Goal: Navigation & Orientation: Find specific page/section

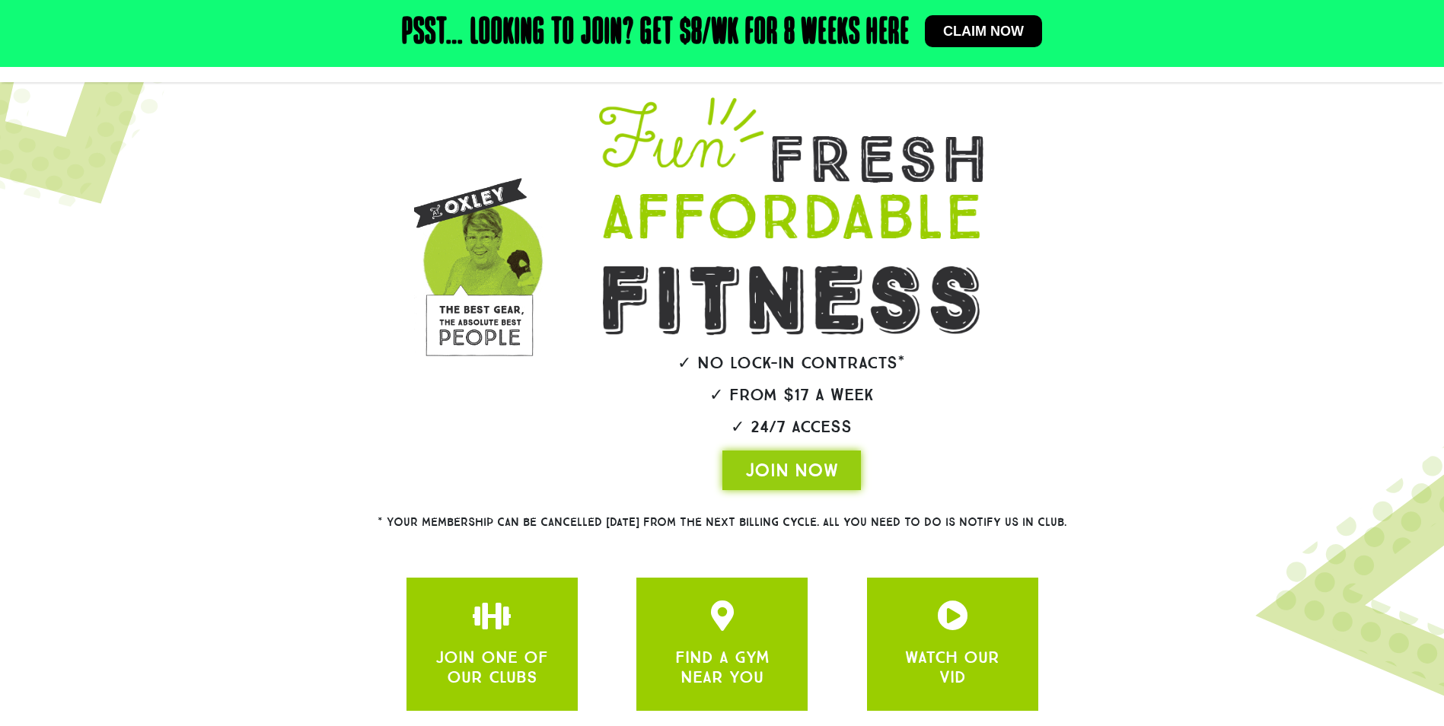
scroll to position [215, 0]
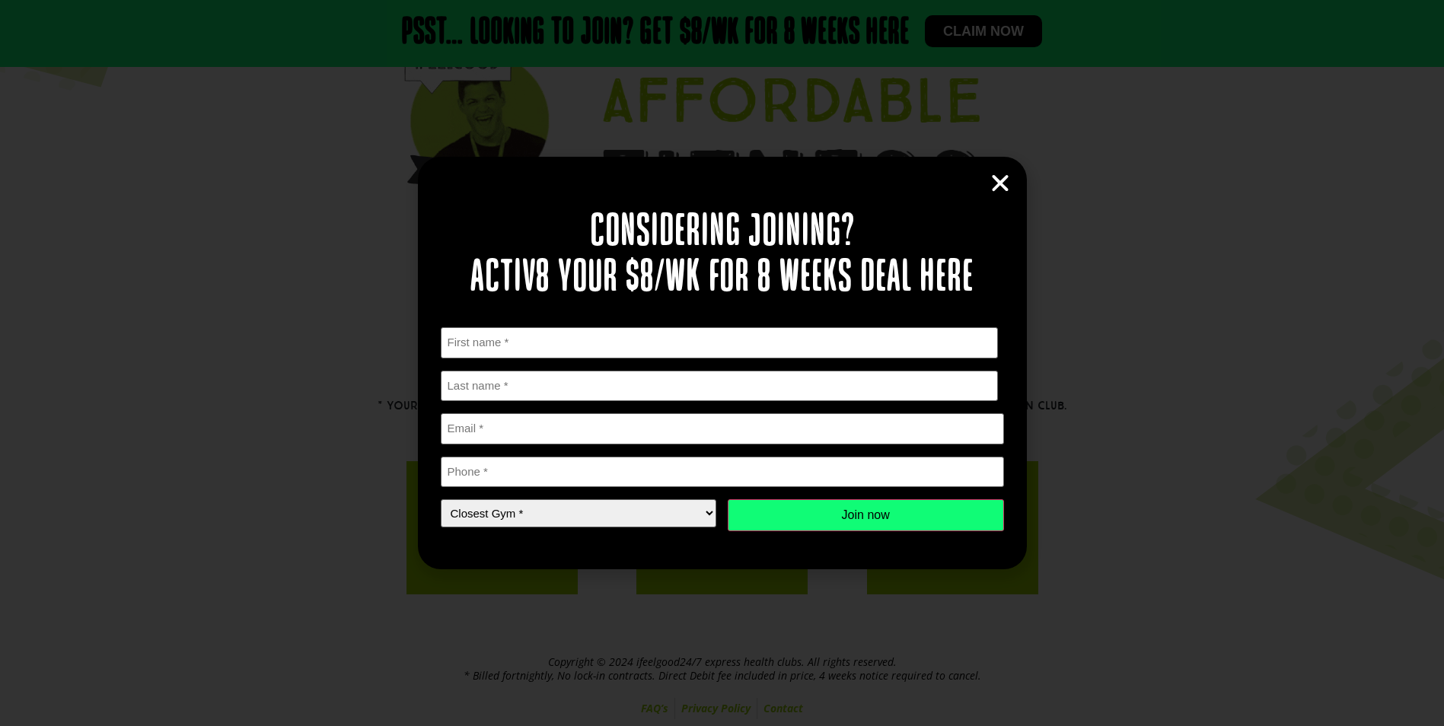
click at [993, 174] on icon "Close" at bounding box center [1000, 183] width 23 height 23
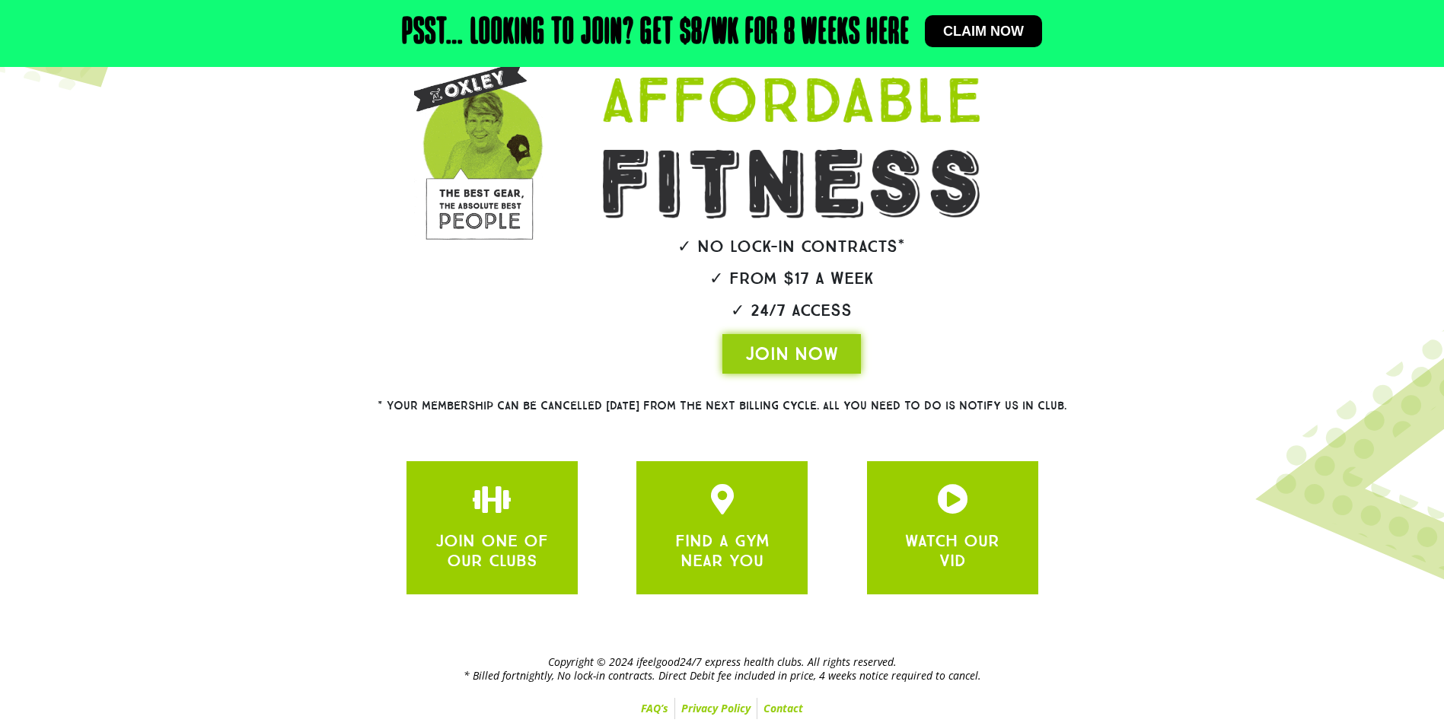
click at [284, 448] on div at bounding box center [722, 299] width 1444 height 667
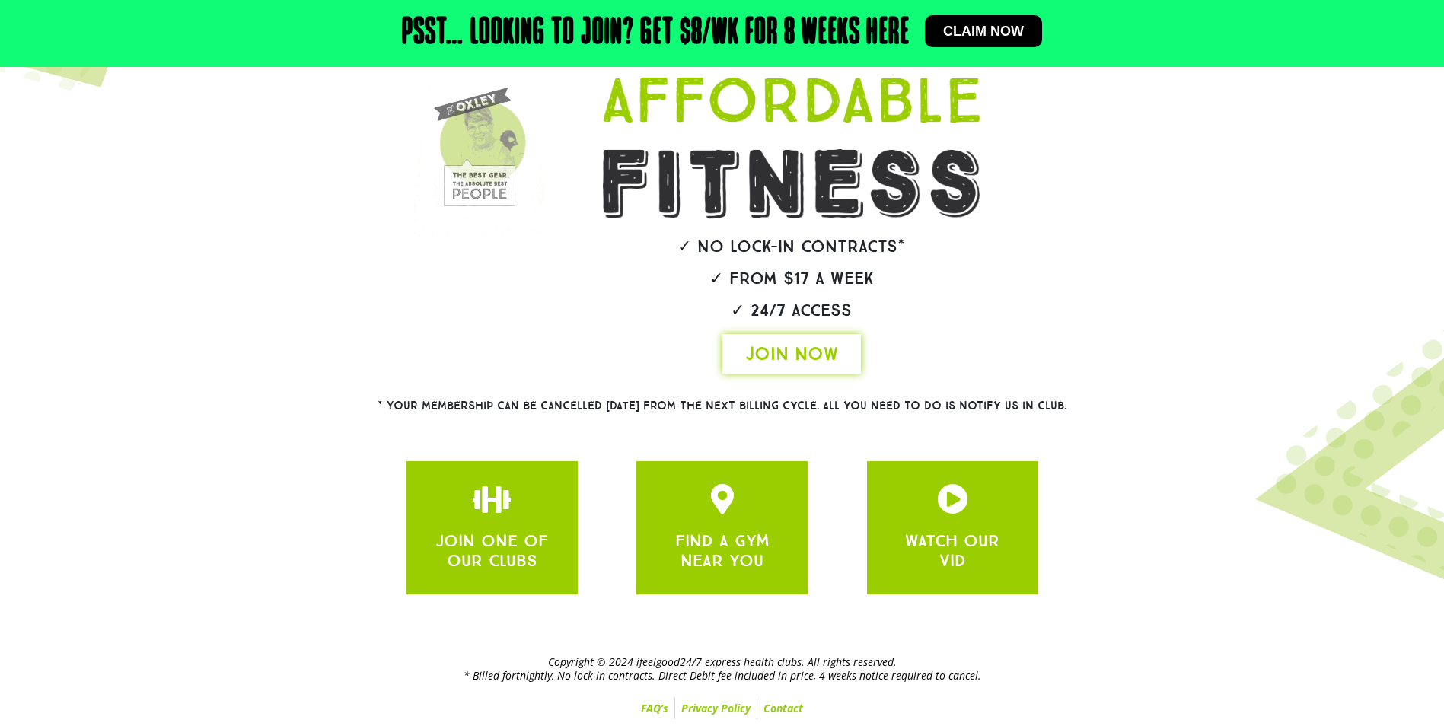
click at [766, 353] on span "JOIN NOW" at bounding box center [791, 354] width 93 height 24
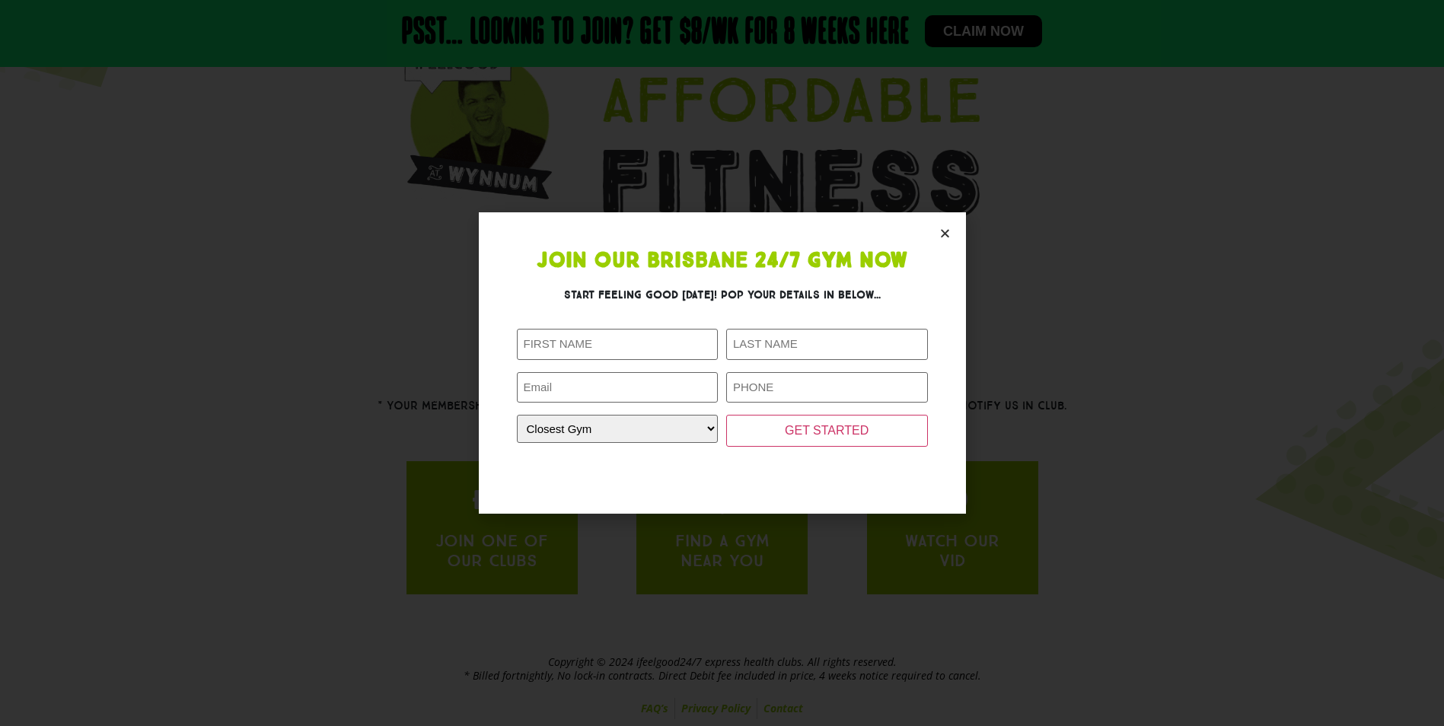
click at [937, 231] on section "Join Our Brisbane 24/7 Gym Now Start feeling good today! Pop your details in be…" at bounding box center [722, 363] width 487 height 302
click at [946, 230] on icon "Close" at bounding box center [945, 233] width 11 height 11
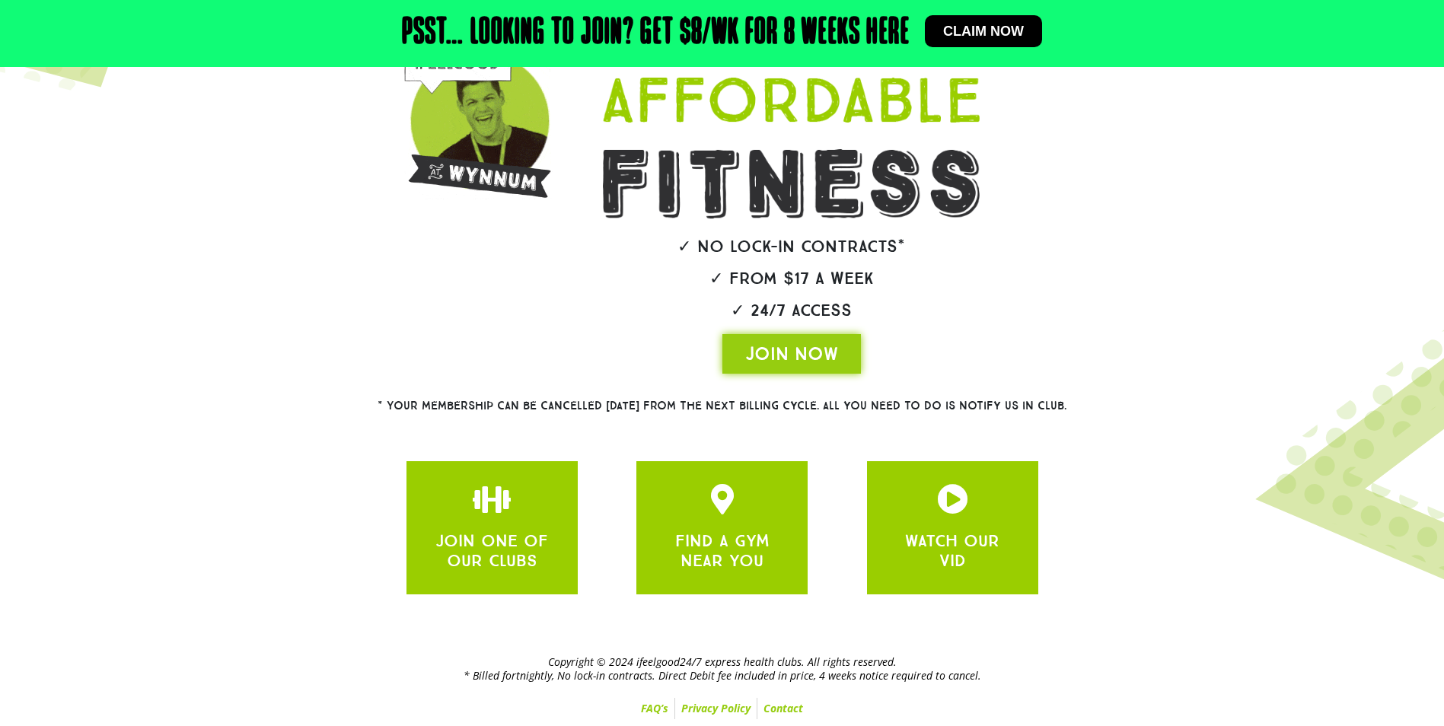
scroll to position [0, 0]
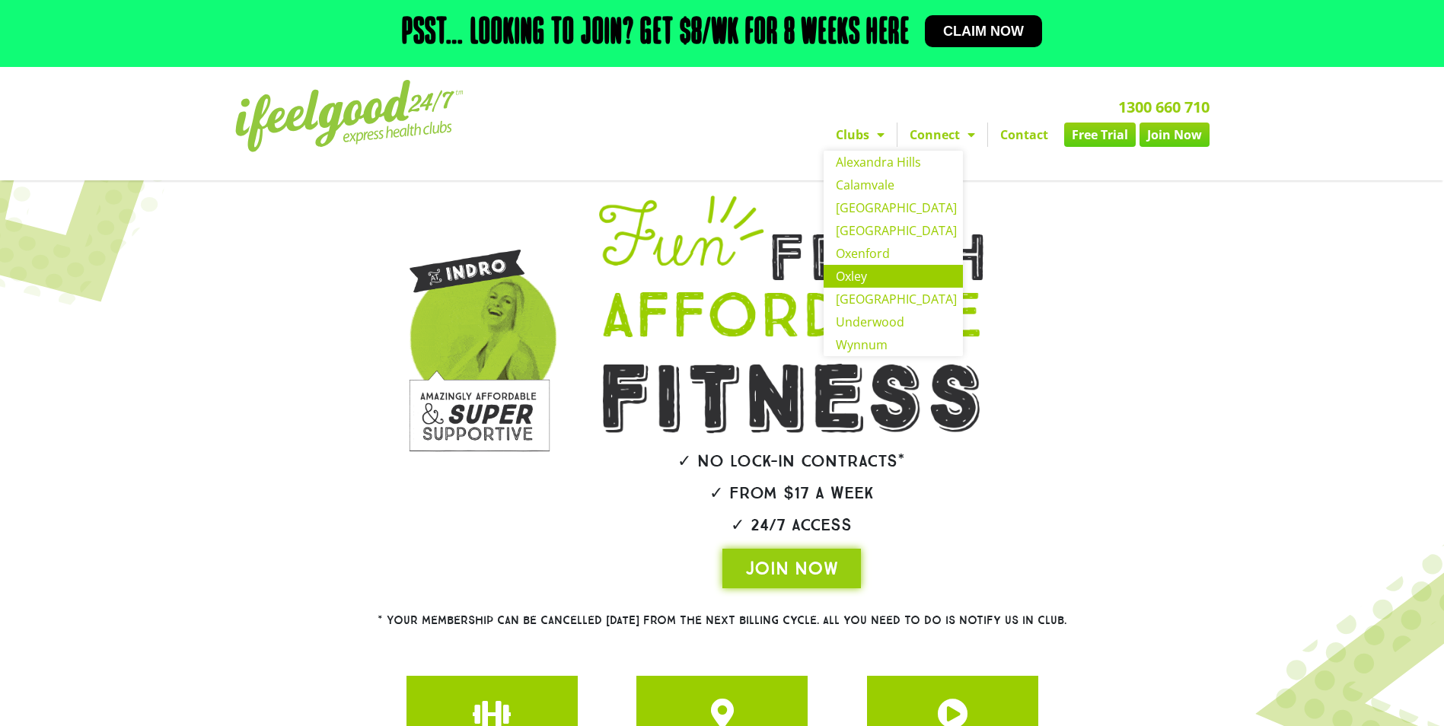
click at [855, 281] on link "Oxley" at bounding box center [893, 276] width 139 height 23
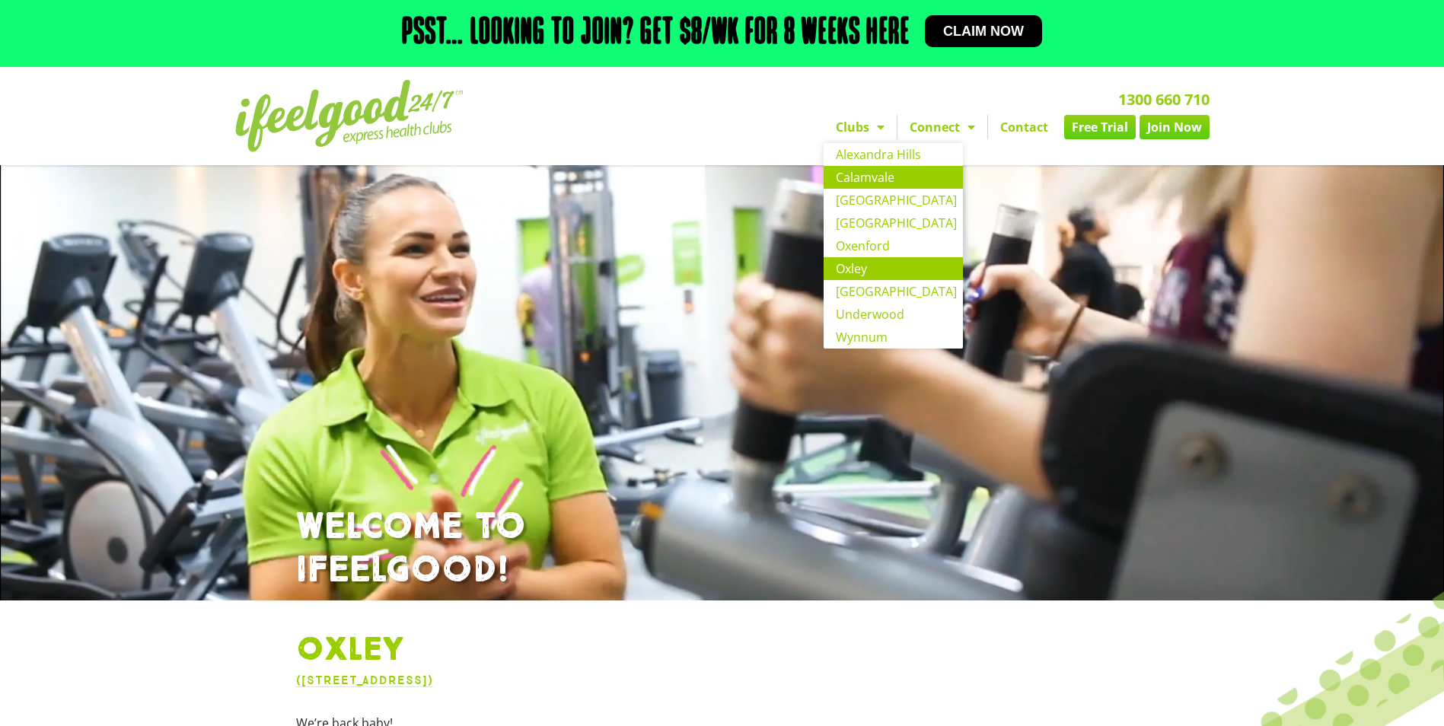
click at [895, 180] on link "Calamvale" at bounding box center [893, 177] width 139 height 23
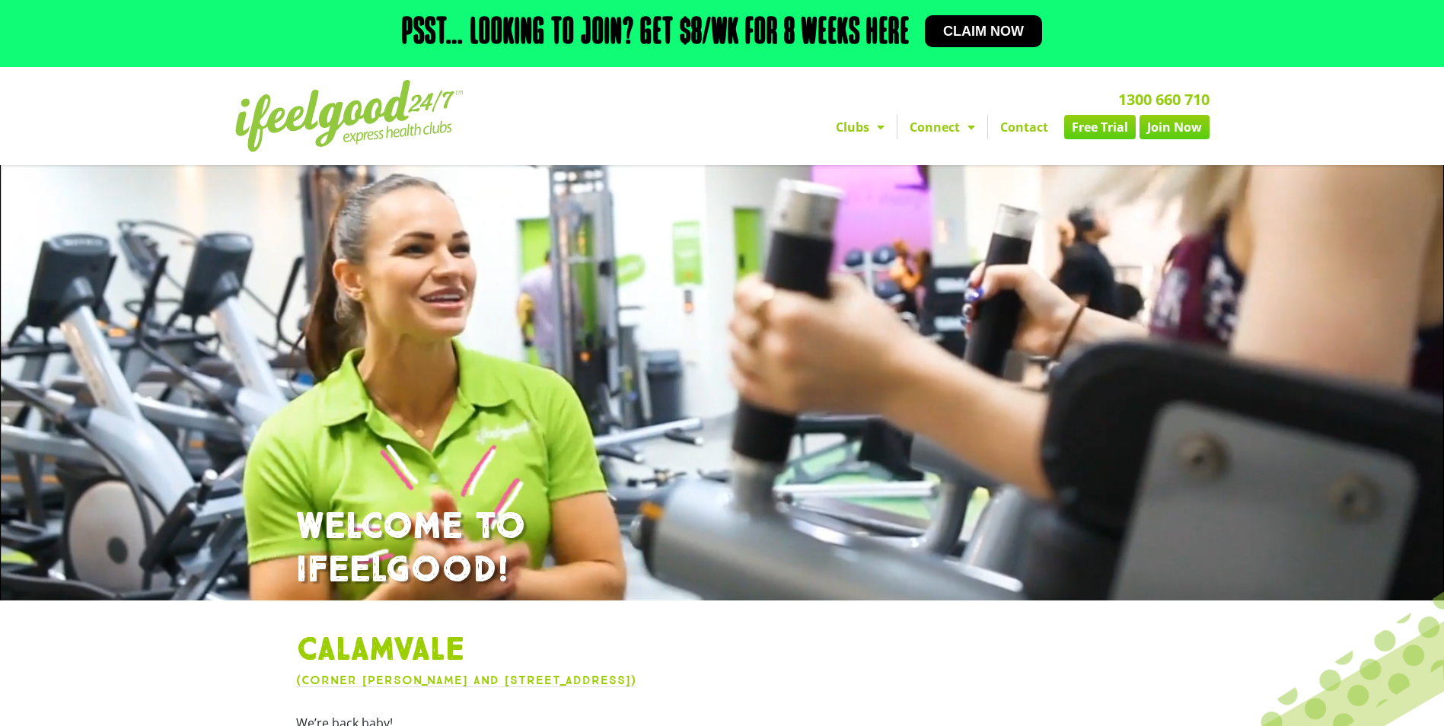
click at [867, 131] on link "Clubs" at bounding box center [860, 127] width 73 height 24
click at [890, 135] on link "Clubs" at bounding box center [860, 127] width 73 height 24
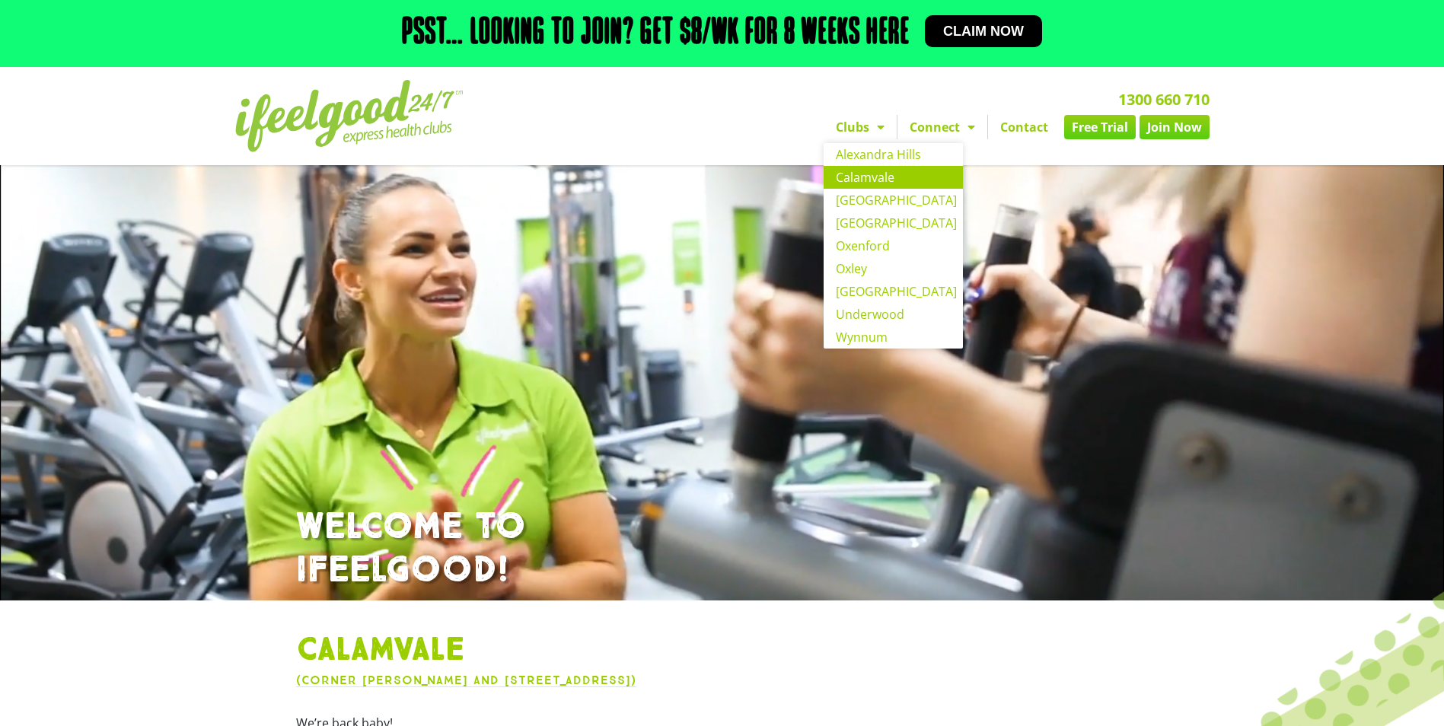
click at [871, 137] on span "Menu" at bounding box center [877, 126] width 15 height 27
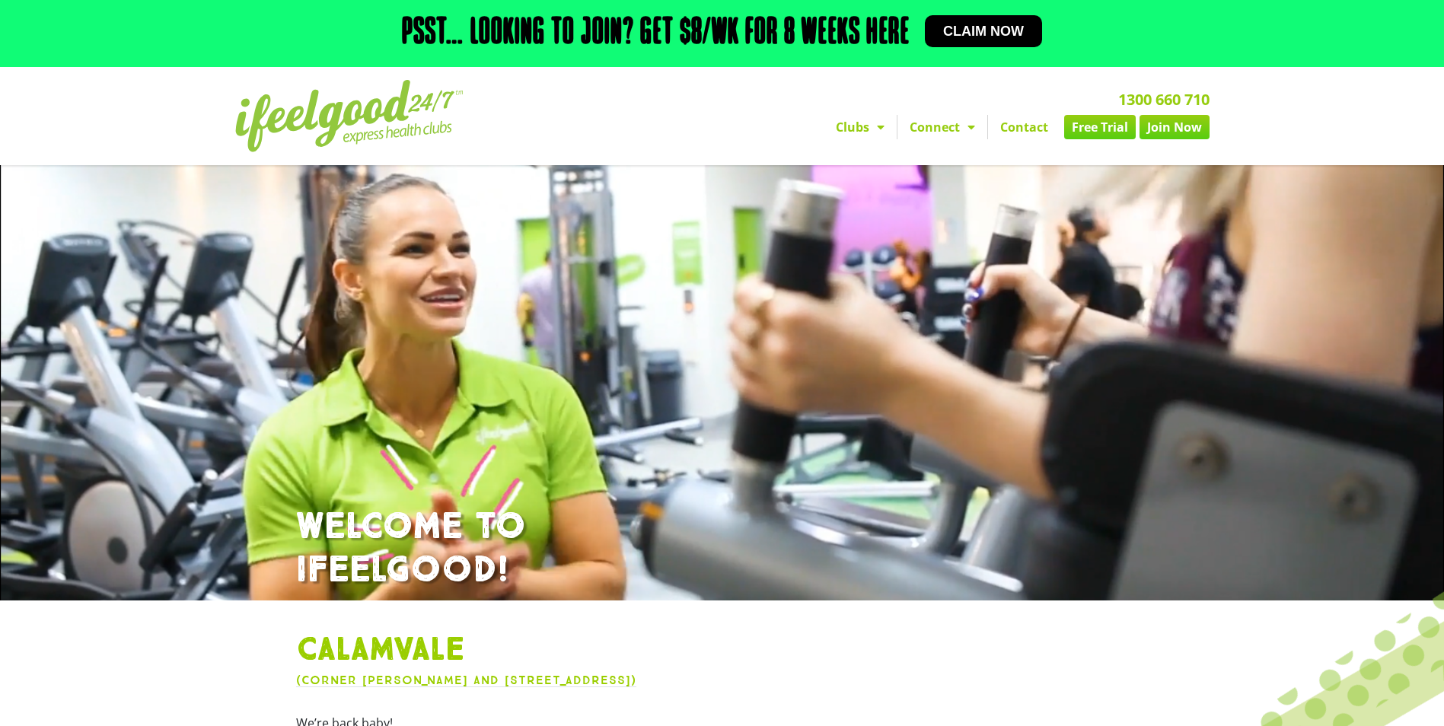
click at [871, 137] on span "Menu" at bounding box center [877, 126] width 15 height 27
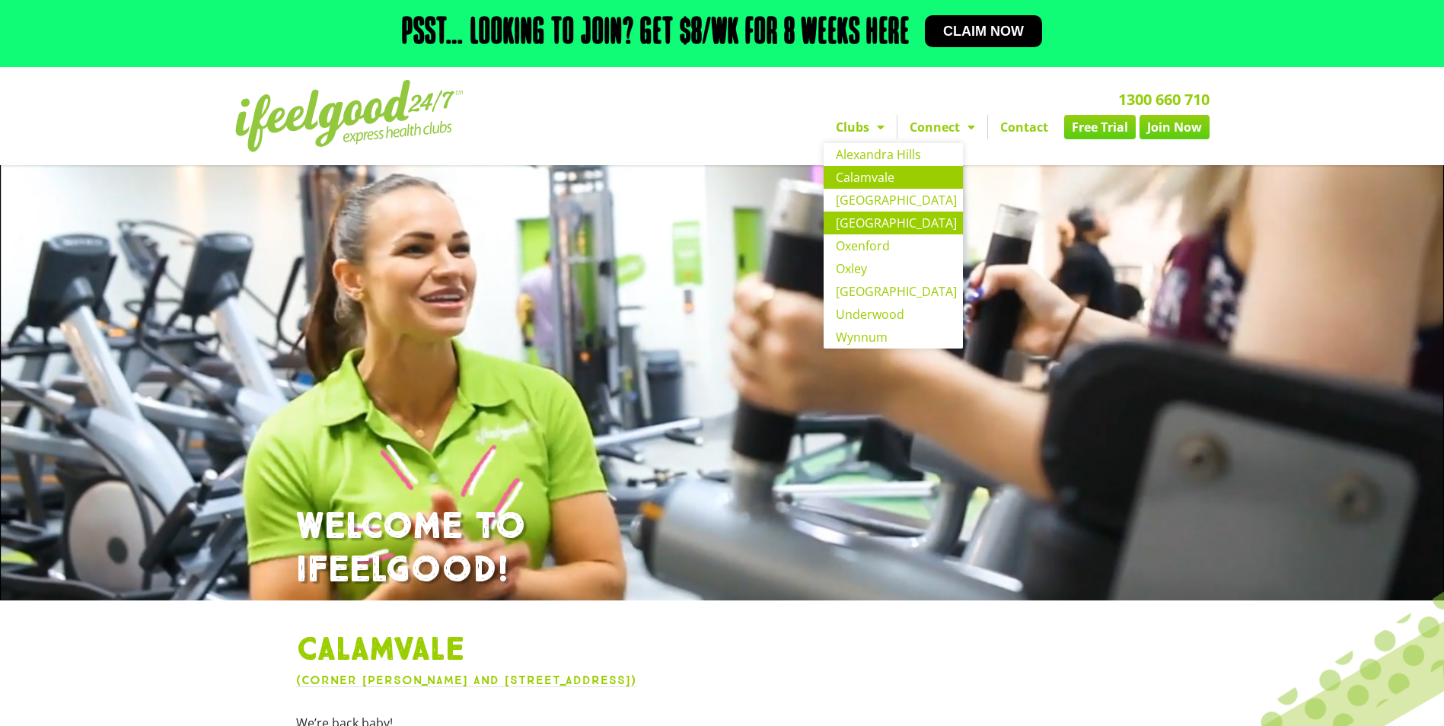
click at [877, 224] on link "[GEOGRAPHIC_DATA]" at bounding box center [893, 223] width 139 height 23
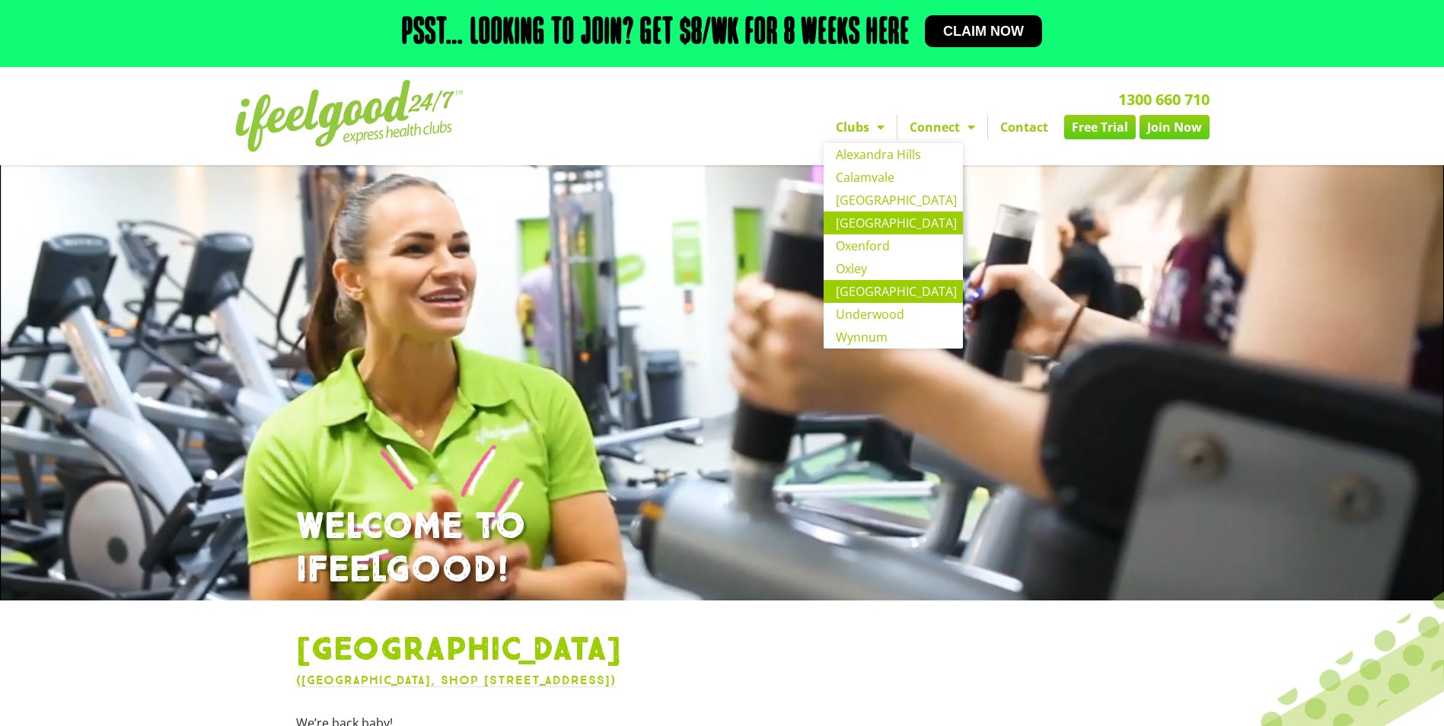
click at [874, 294] on link "[GEOGRAPHIC_DATA]" at bounding box center [893, 291] width 139 height 23
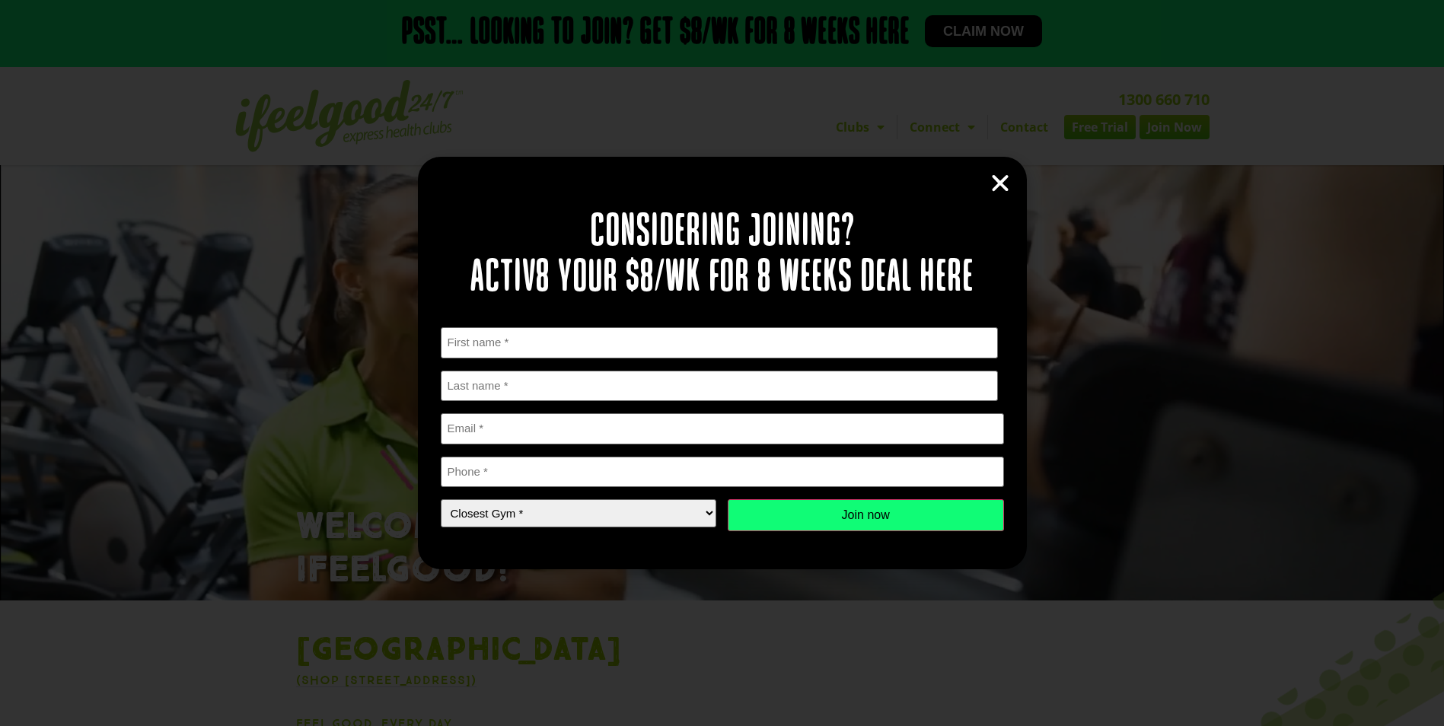
click at [1005, 188] on icon "Close" at bounding box center [1000, 183] width 23 height 23
